Goal: Navigation & Orientation: Find specific page/section

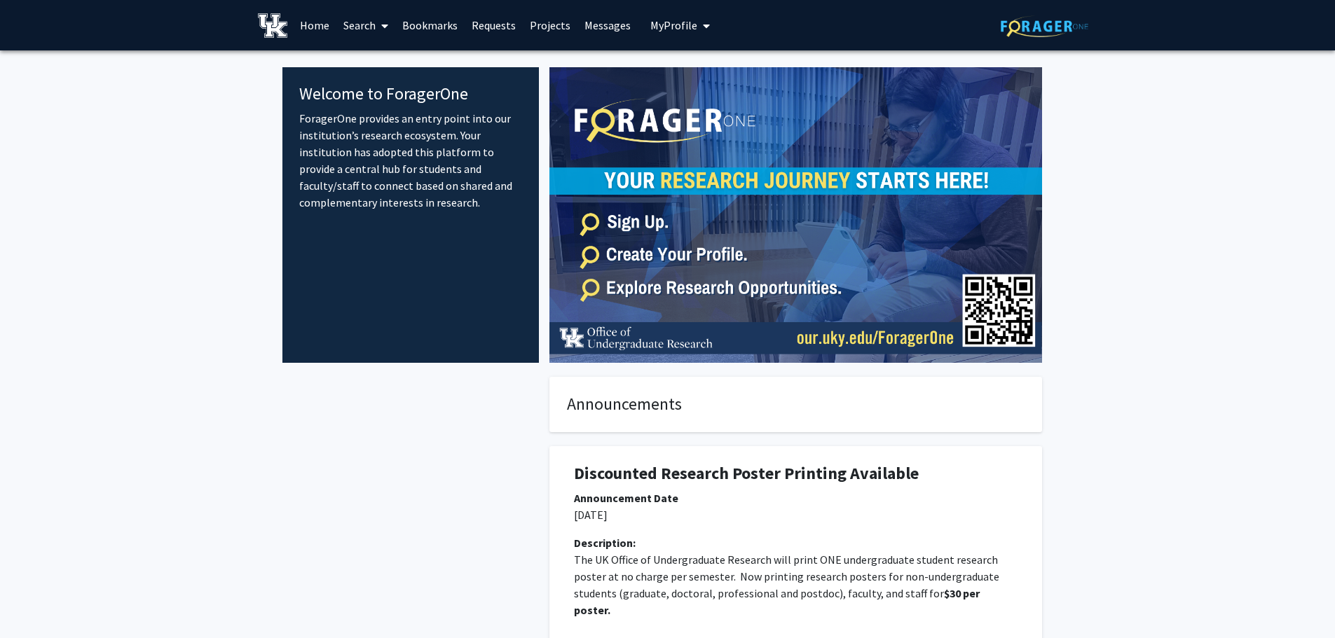
click at [496, 32] on link "Requests" at bounding box center [494, 25] width 58 height 49
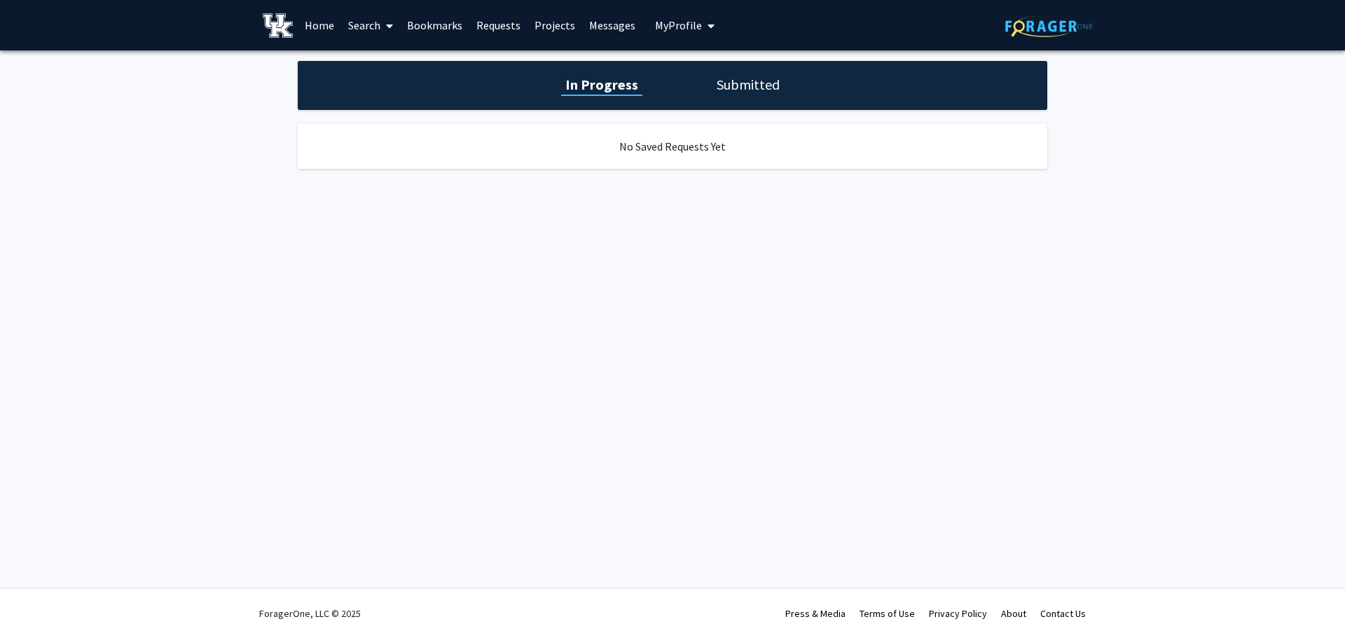
click at [556, 29] on link "Projects" at bounding box center [555, 25] width 55 height 49
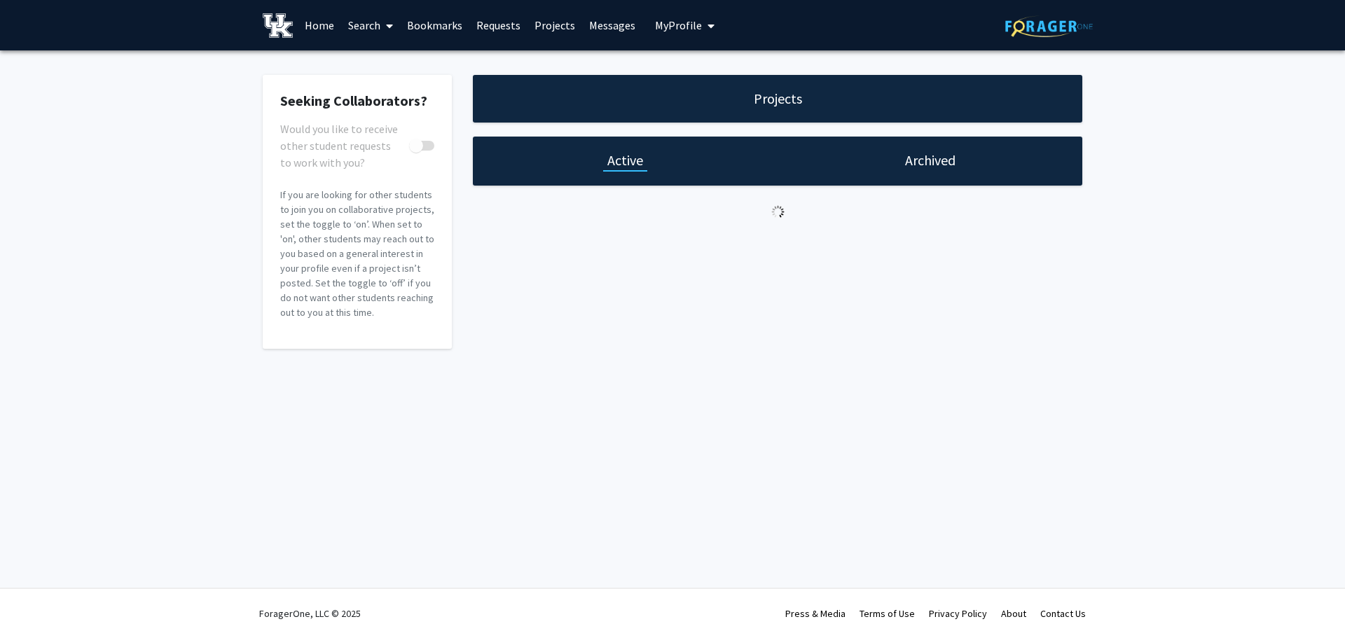
checkbox input "true"
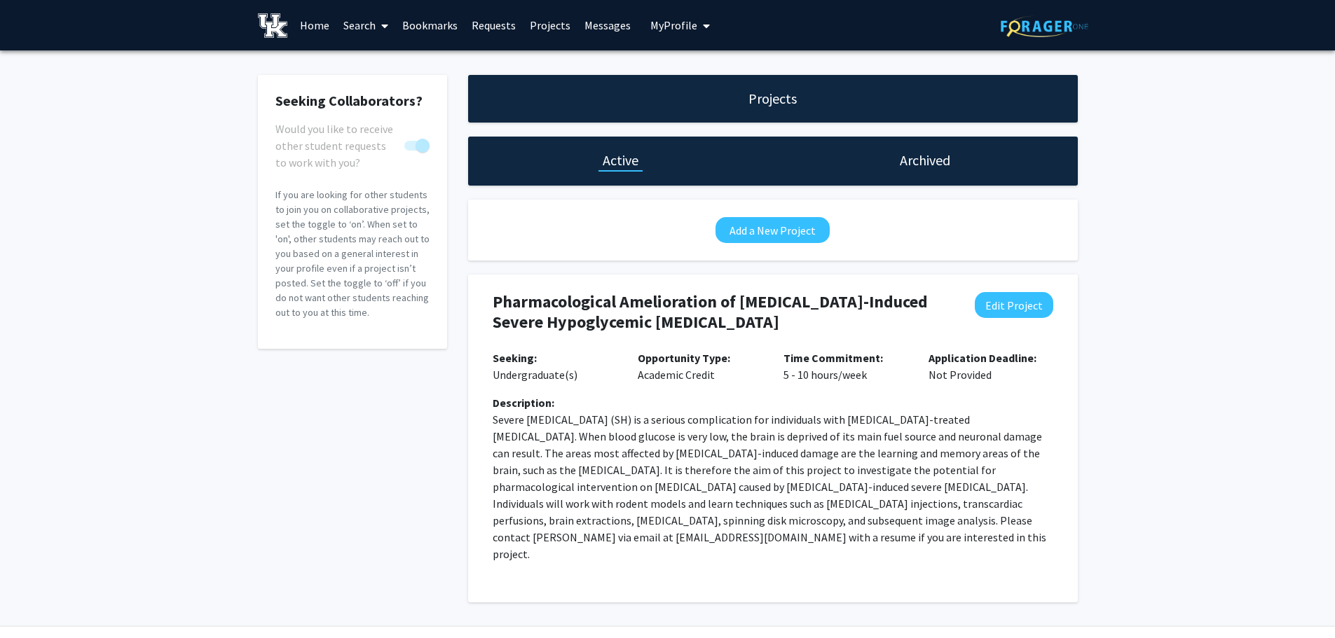
click at [595, 30] on link "Messages" at bounding box center [607, 25] width 60 height 49
